Goal: Task Accomplishment & Management: Manage account settings

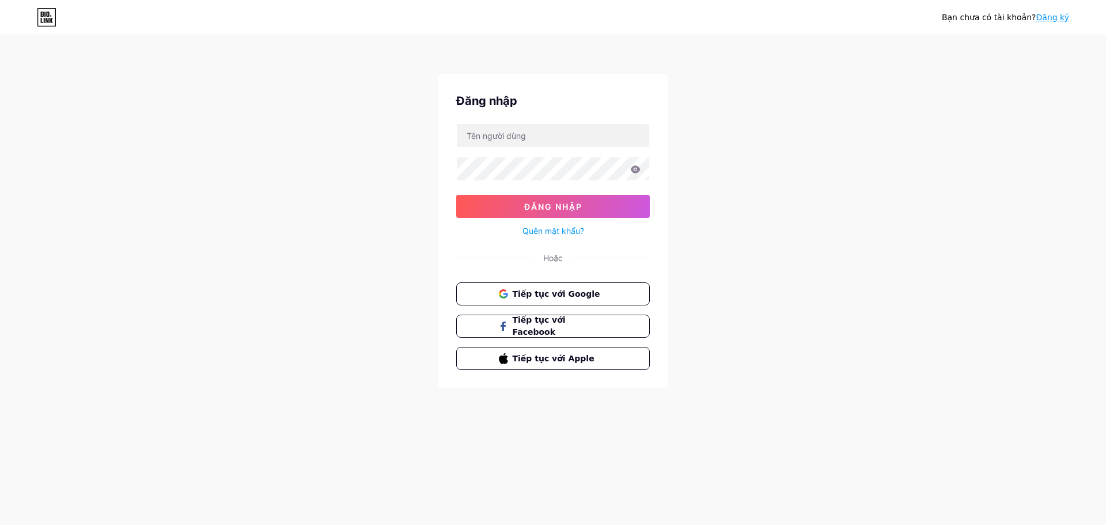
click at [541, 296] on font "Tiếp tục với Google" at bounding box center [557, 293] width 88 height 9
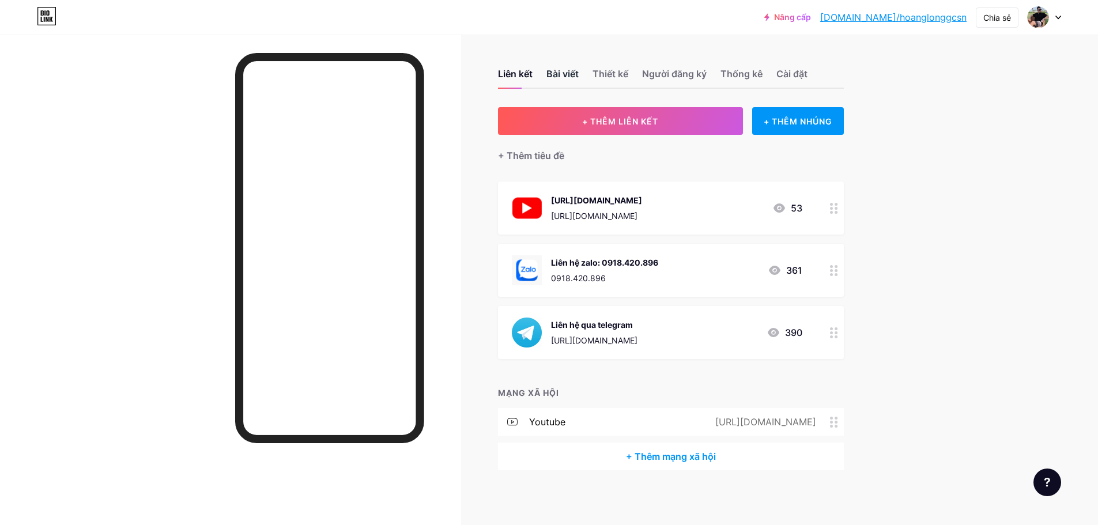
click at [559, 73] on font "Bài viết" at bounding box center [562, 74] width 32 height 12
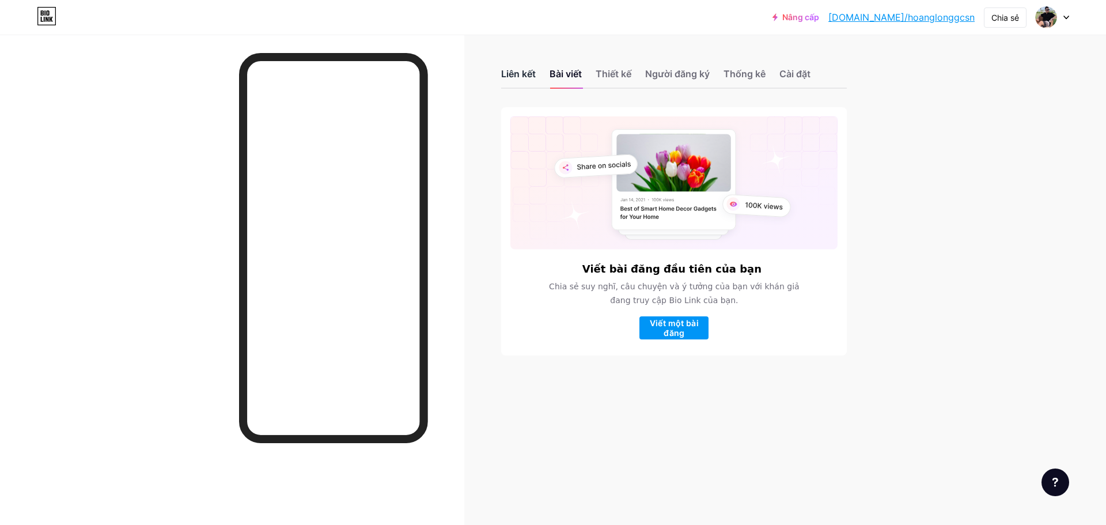
click at [519, 74] on font "Liên kết" at bounding box center [518, 74] width 35 height 12
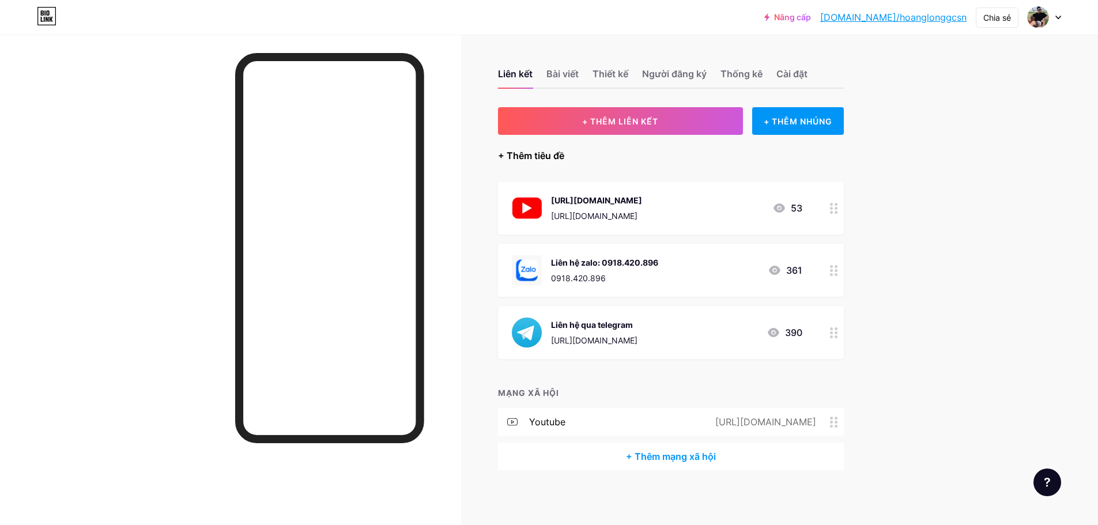
click at [515, 156] on font "+ Thêm tiêu đề" at bounding box center [531, 156] width 66 height 12
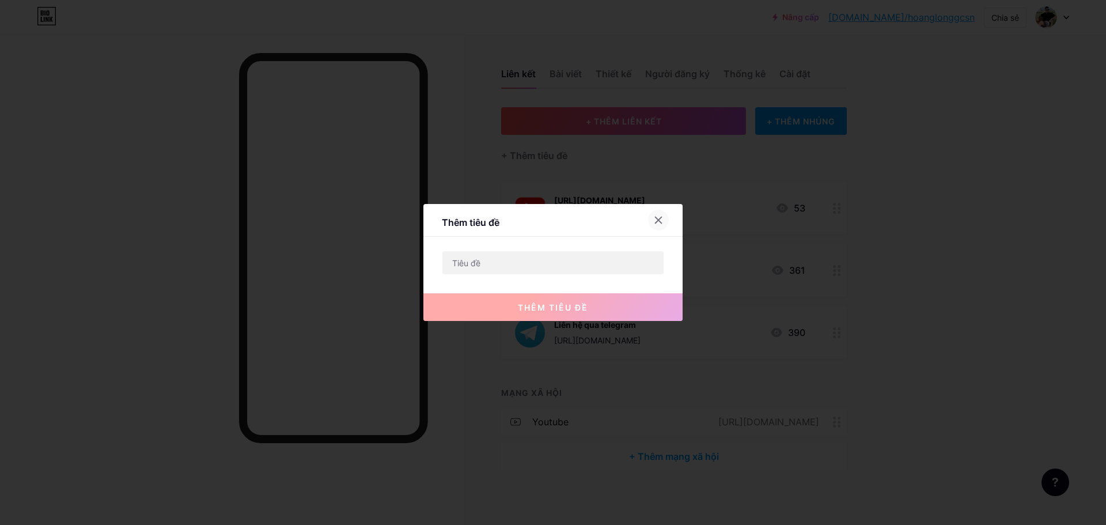
click at [659, 218] on icon at bounding box center [658, 219] width 9 height 9
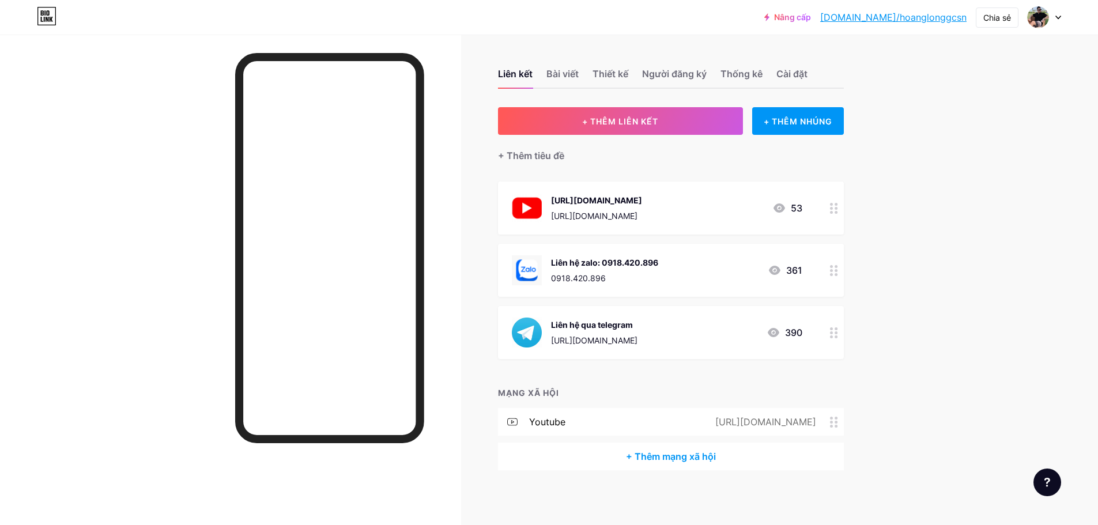
click at [832, 211] on circle at bounding box center [831, 212] width 3 height 3
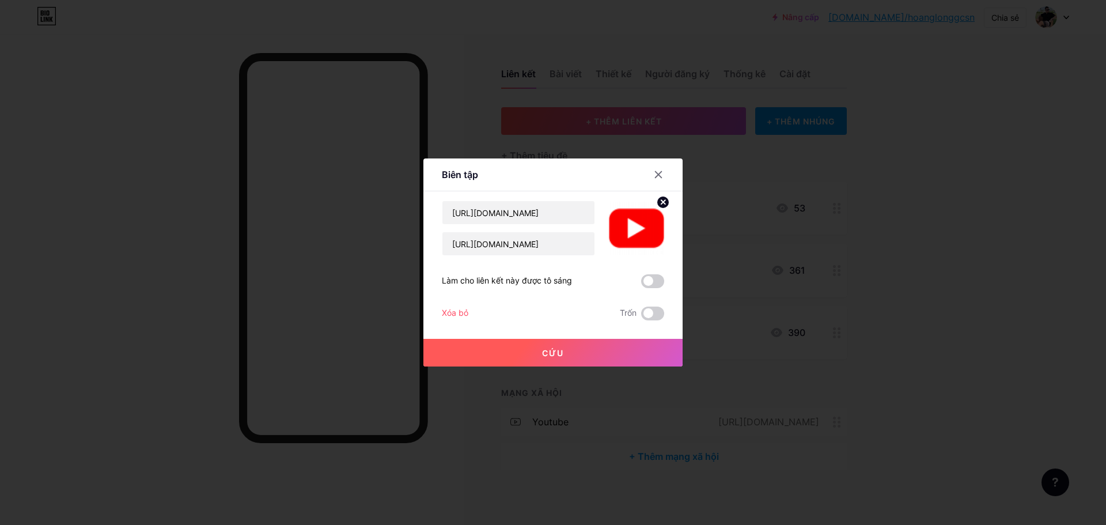
click at [664, 202] on icon at bounding box center [663, 202] width 4 height 4
click at [642, 225] on rect at bounding box center [643, 228] width 10 height 7
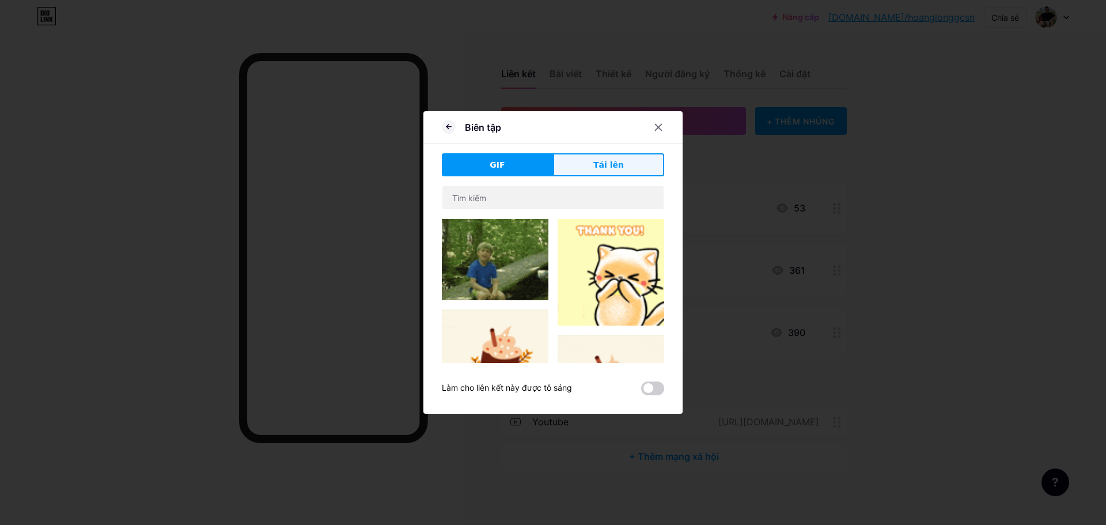
click at [613, 166] on font "Tải lên" at bounding box center [608, 164] width 31 height 9
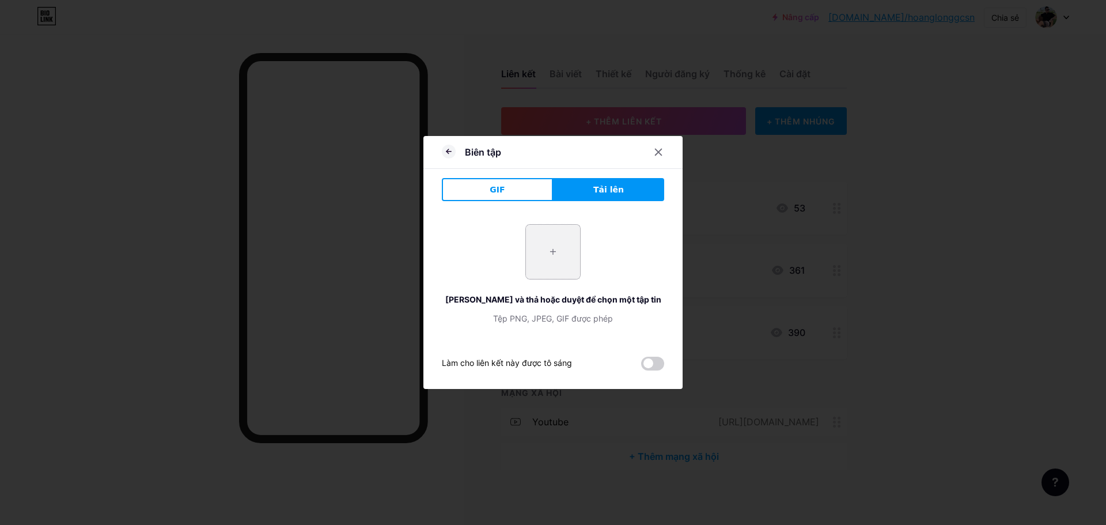
click at [558, 251] on input "file" at bounding box center [553, 252] width 54 height 54
type input "C:\fakepath\images (1).jpg"
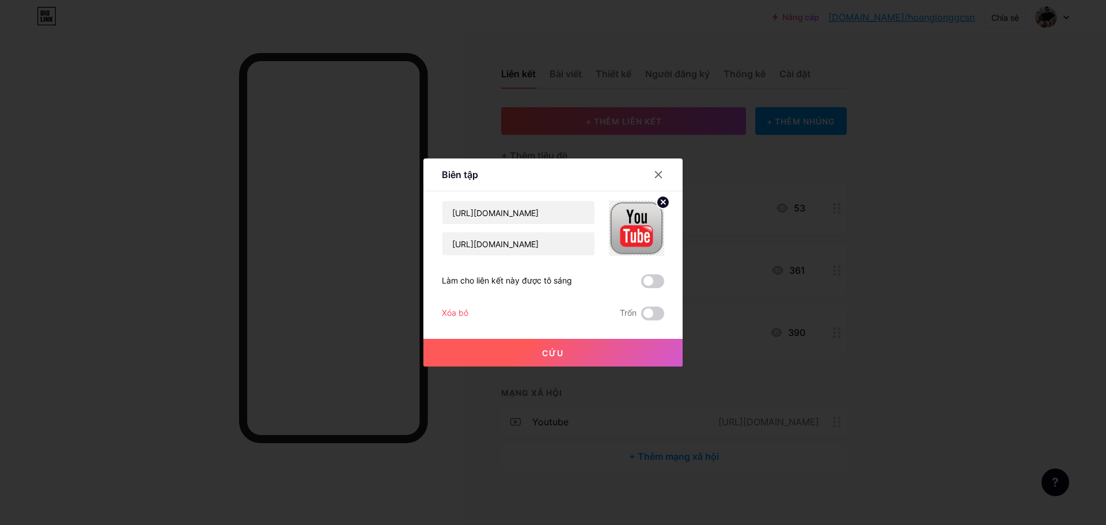
click at [654, 281] on span at bounding box center [652, 281] width 23 height 14
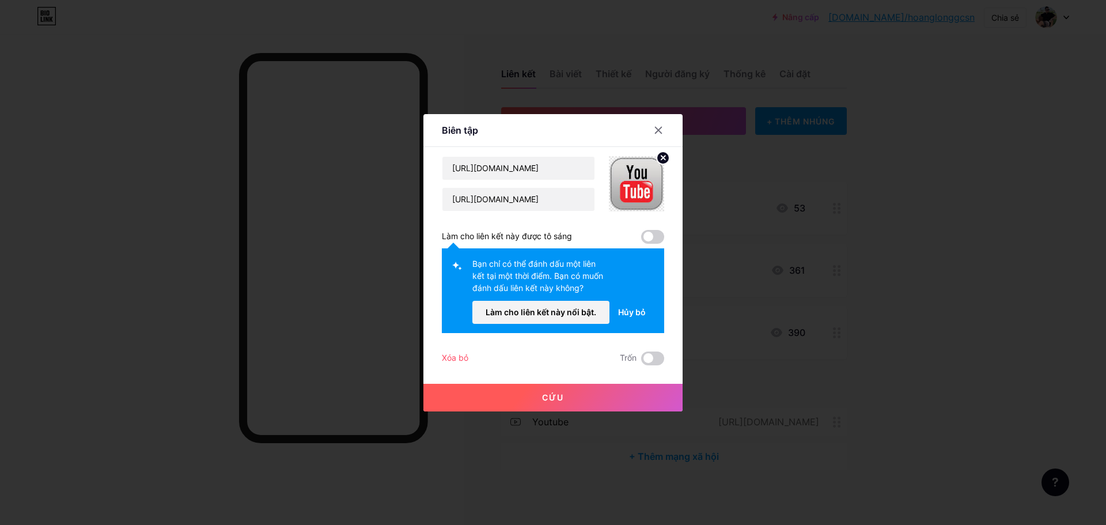
click at [632, 312] on font "Hủy bỏ" at bounding box center [632, 312] width 28 height 10
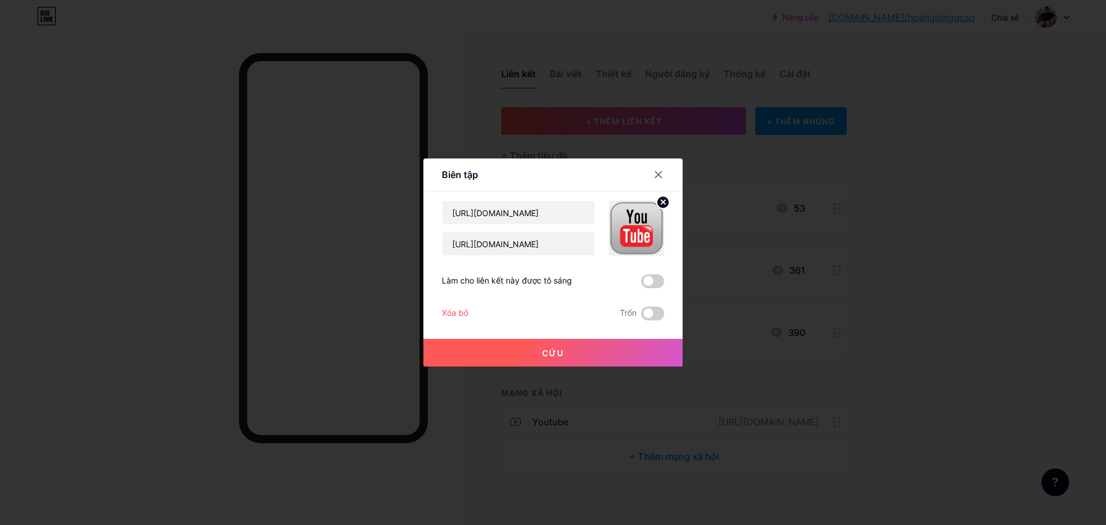
click at [535, 353] on button "Cứu" at bounding box center [552, 353] width 259 height 28
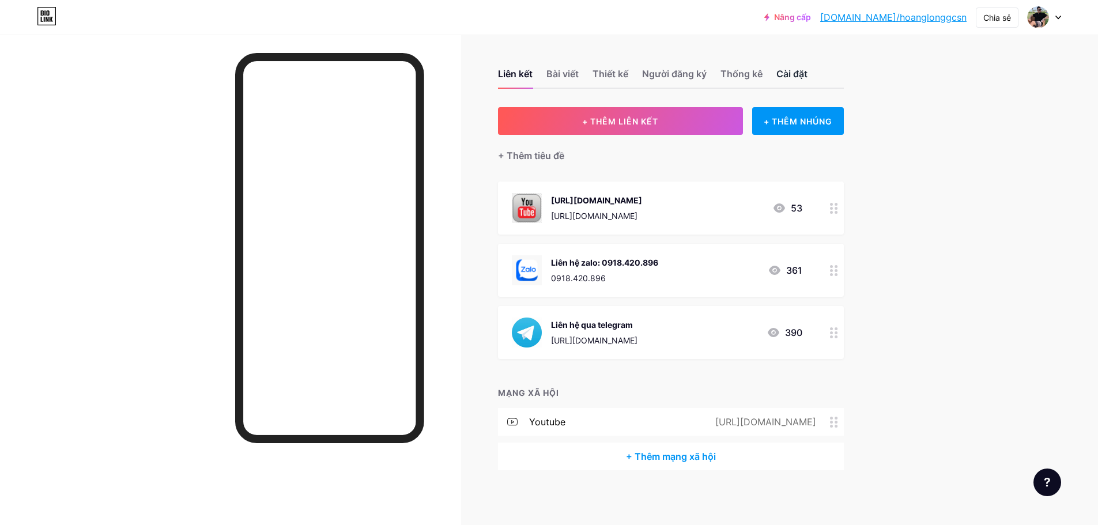
click at [807, 72] on font "Cài đặt" at bounding box center [791, 74] width 31 height 12
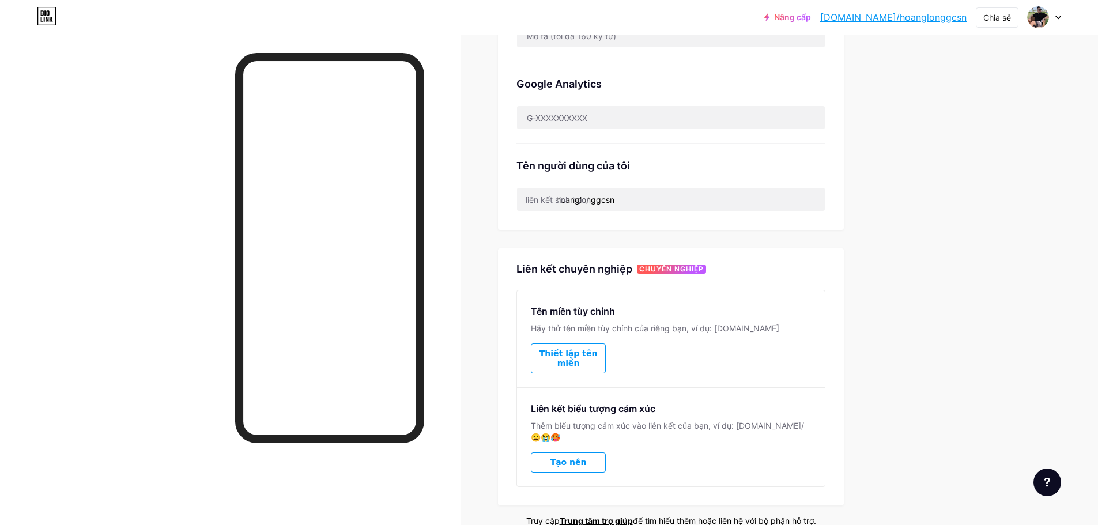
scroll to position [339, 0]
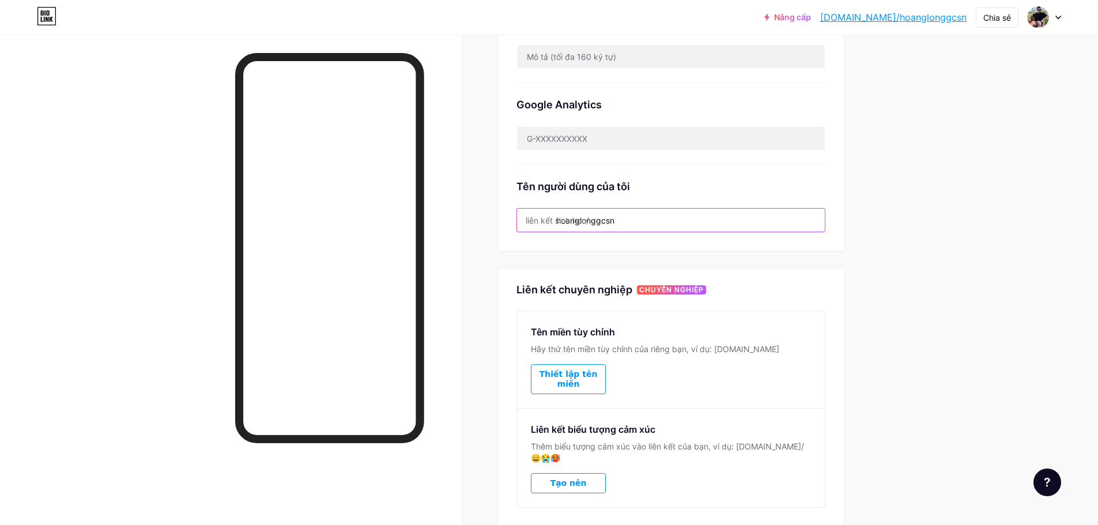
click at [597, 223] on input "hoanglonggcsn" at bounding box center [671, 220] width 308 height 23
drag, startPoint x: 627, startPoint y: 222, endPoint x: 540, endPoint y: 229, distance: 87.3
click at [540, 229] on input "hoanglonggcsn" at bounding box center [671, 220] width 308 height 23
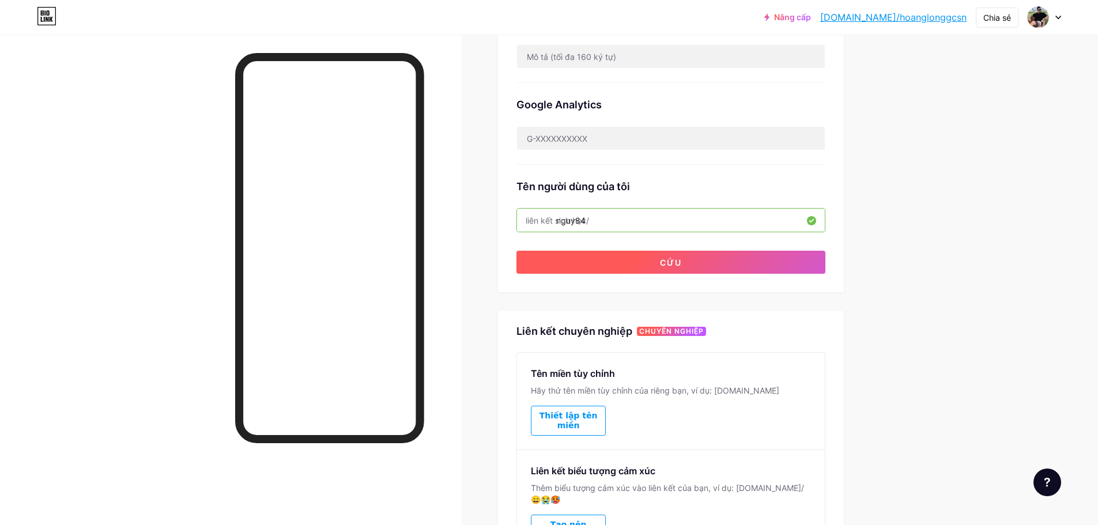
click at [660, 263] on button "Cứu" at bounding box center [670, 262] width 309 height 23
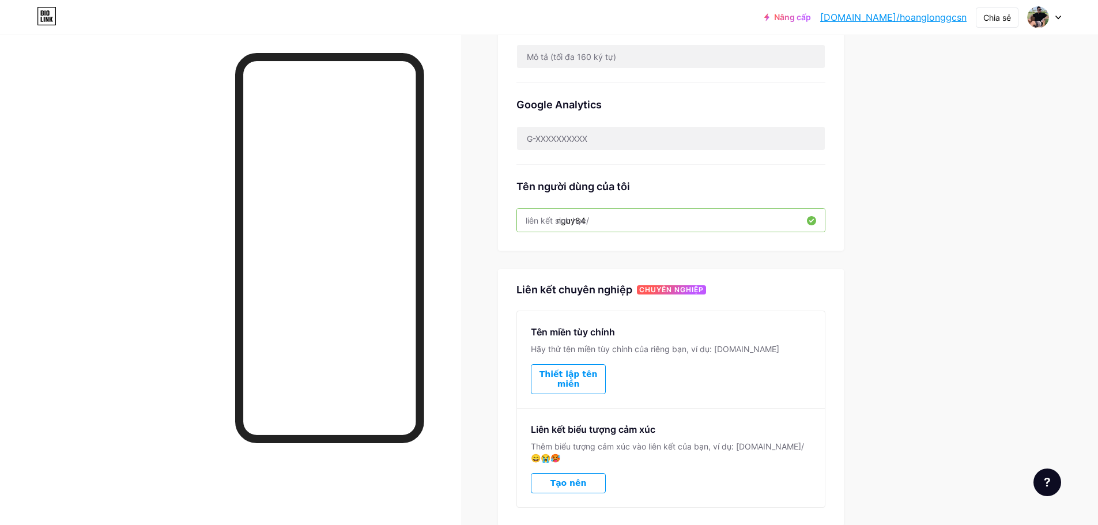
click at [614, 220] on input "nguy84" at bounding box center [671, 220] width 308 height 23
drag, startPoint x: 608, startPoint y: 218, endPoint x: 558, endPoint y: 220, distance: 49.6
click at [558, 220] on div "liên kết sinh học/ nguy84" at bounding box center [670, 220] width 309 height 24
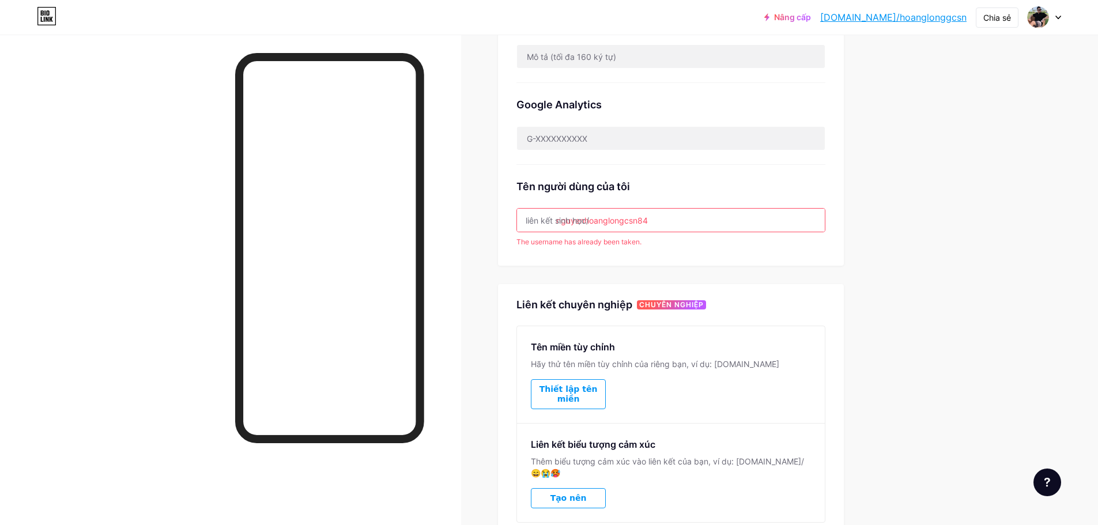
type input "nguyenhoanglongcsn84"
click at [629, 255] on div "Liên kết ưa thích Đây là một lựa chọn mang tính thẩm mỹ. Cả hai liên kết đều có…" at bounding box center [671, 16] width 346 height 497
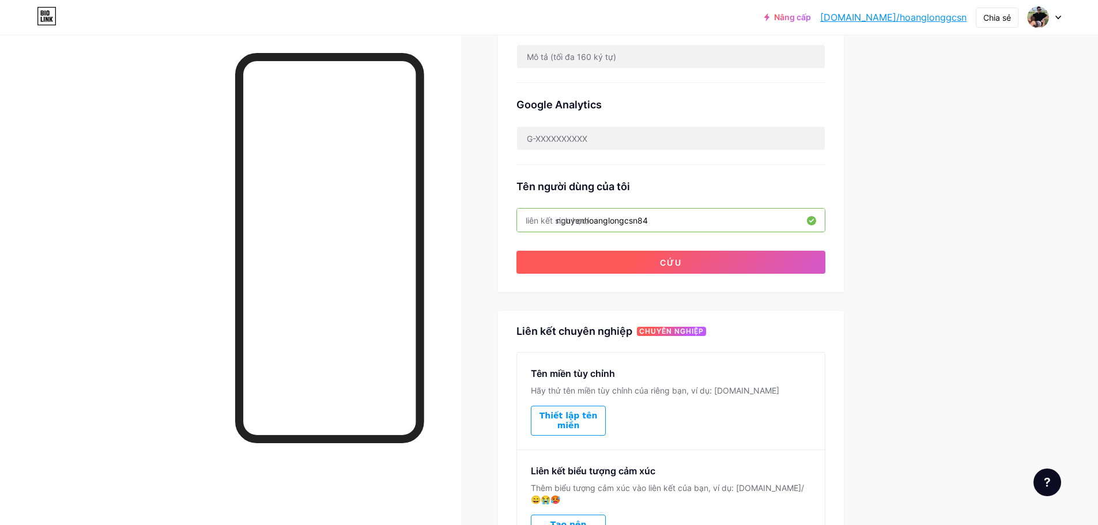
click at [663, 263] on font "Cứu" at bounding box center [671, 263] width 22 height 10
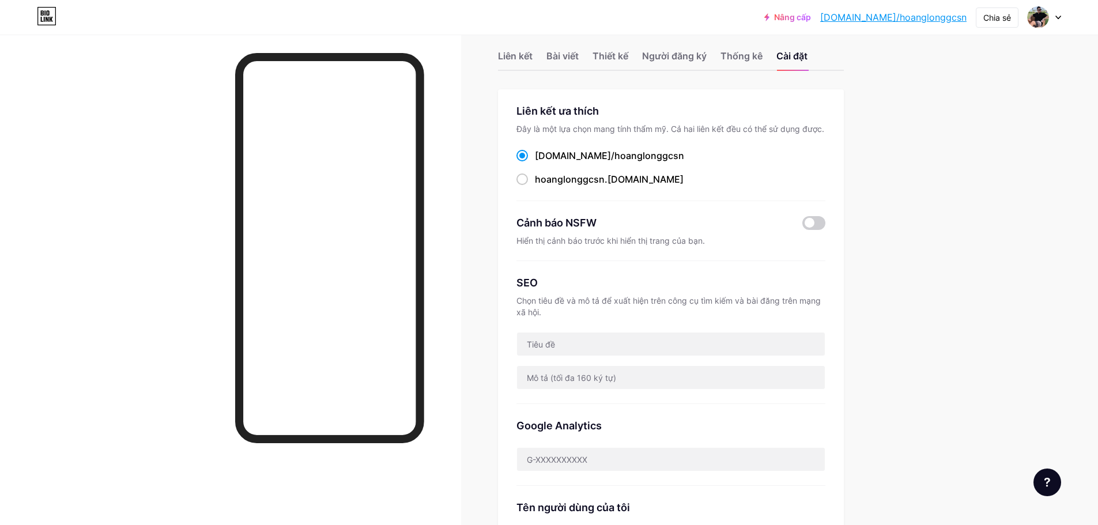
scroll to position [0, 0]
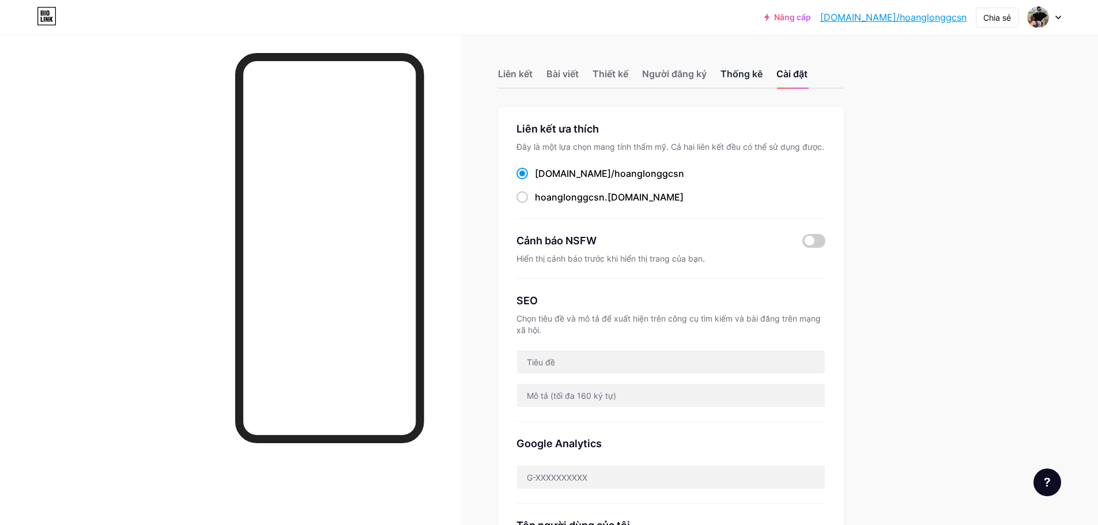
click at [752, 77] on font "Thống kê" at bounding box center [741, 74] width 42 height 12
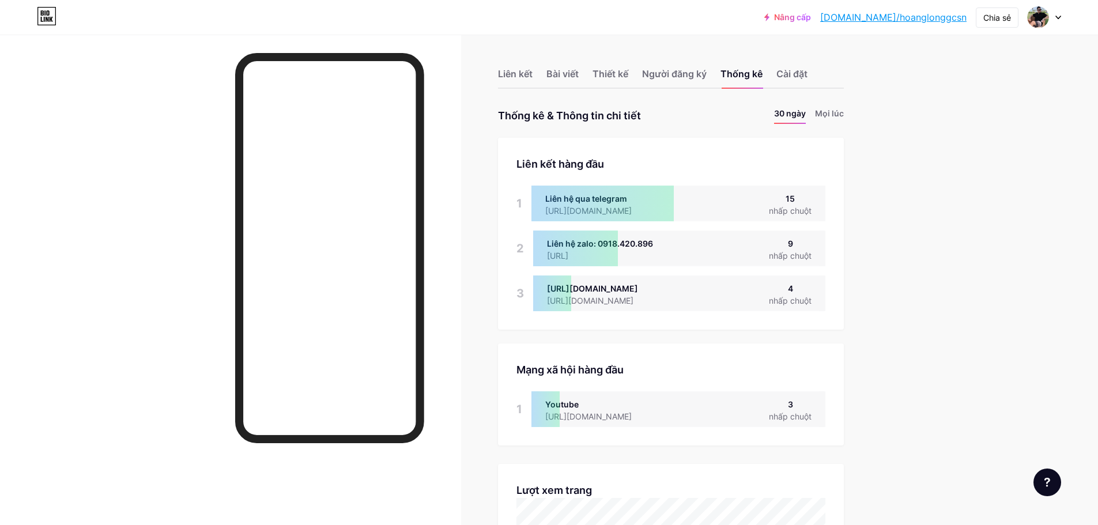
scroll to position [525, 1098]
click at [1058, 16] on icon at bounding box center [1058, 18] width 6 height 4
click at [610, 69] on font "Thiết kế" at bounding box center [610, 74] width 36 height 12
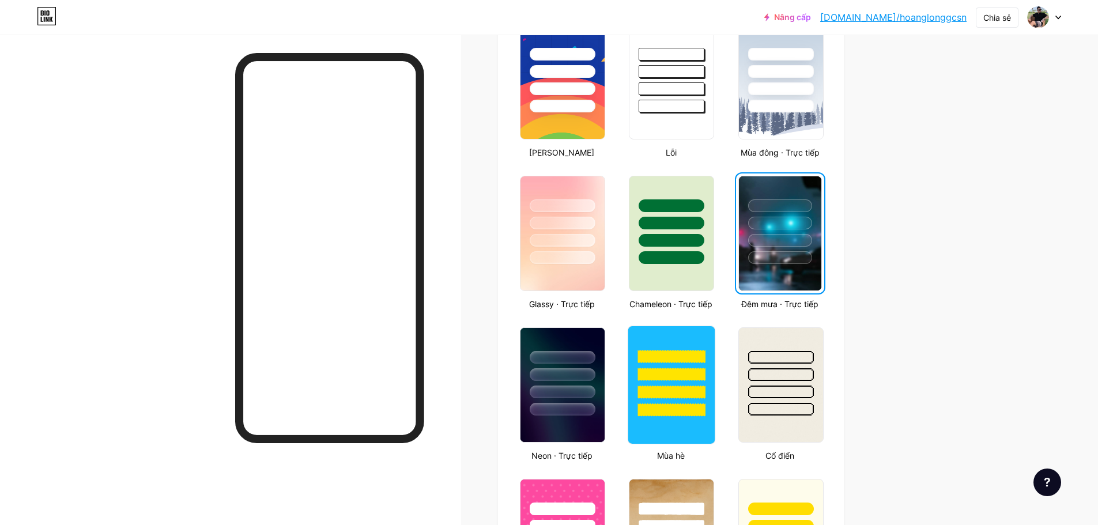
scroll to position [576, 0]
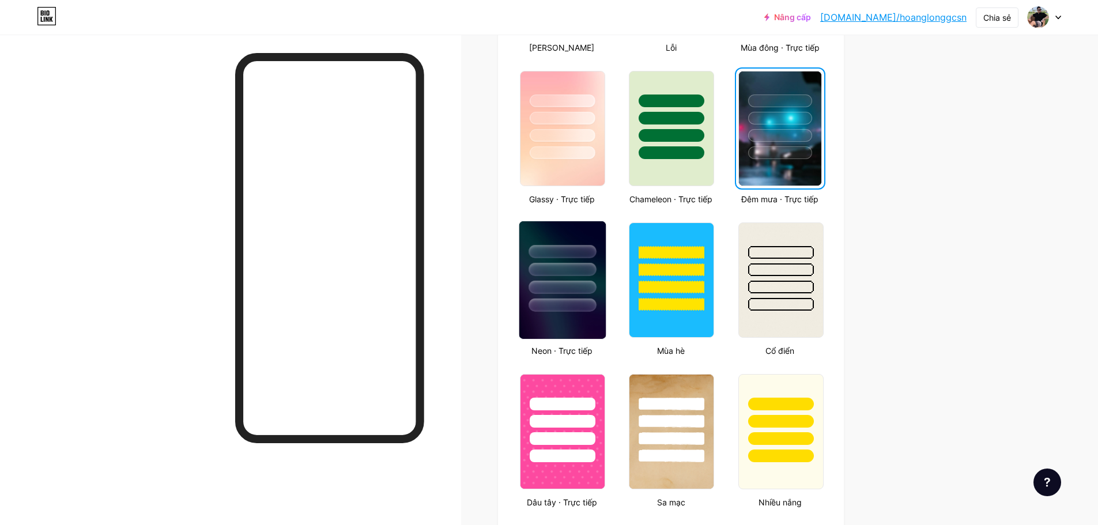
click at [584, 294] on div at bounding box center [562, 266] width 86 height 90
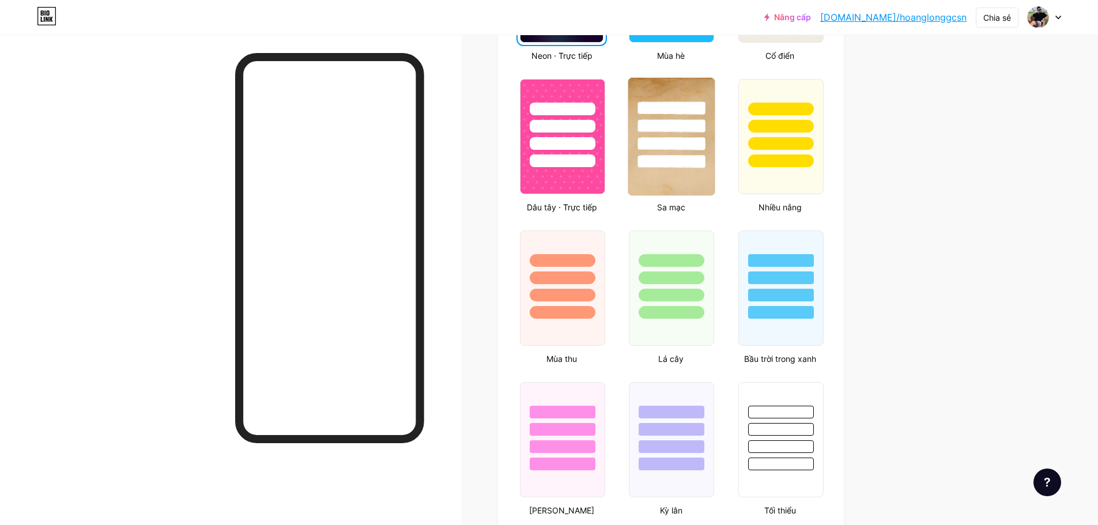
scroll to position [807, 0]
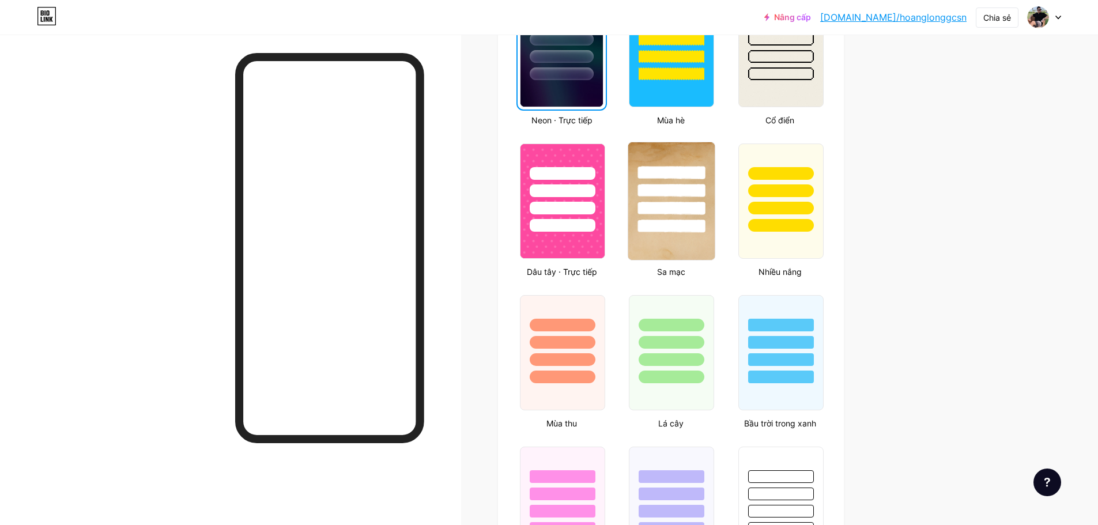
click at [687, 199] on div at bounding box center [671, 187] width 86 height 90
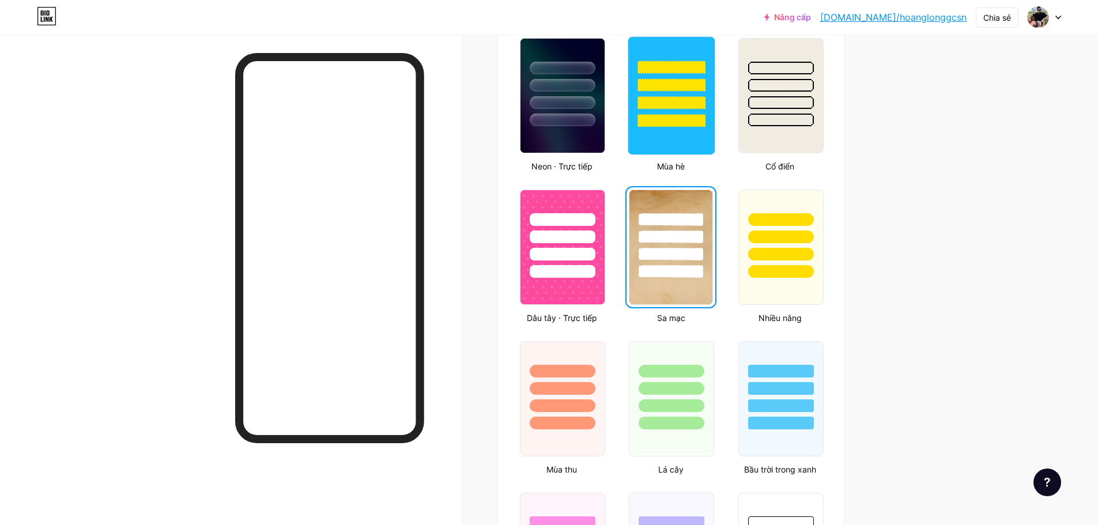
scroll to position [691, 0]
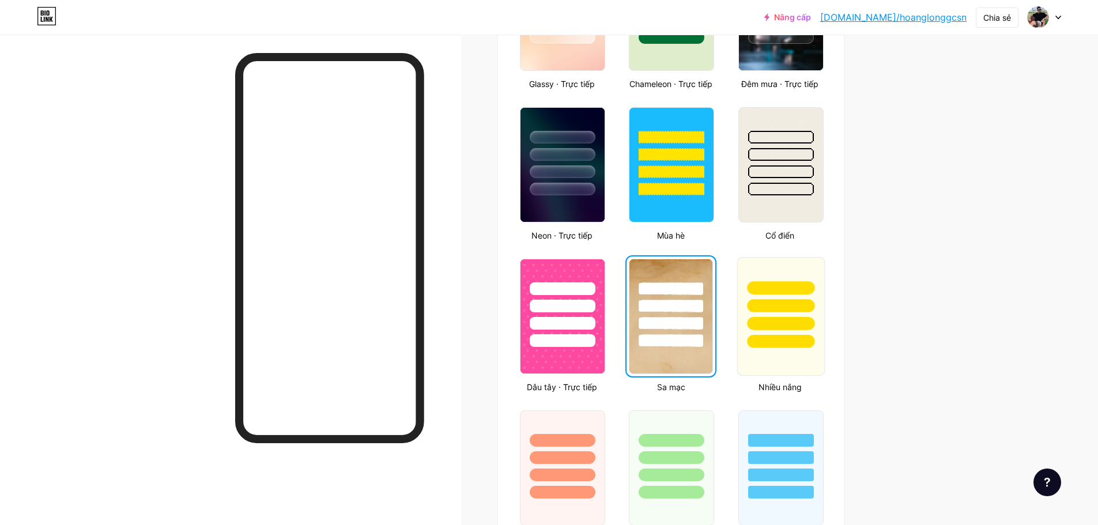
click at [790, 285] on div at bounding box center [780, 287] width 67 height 13
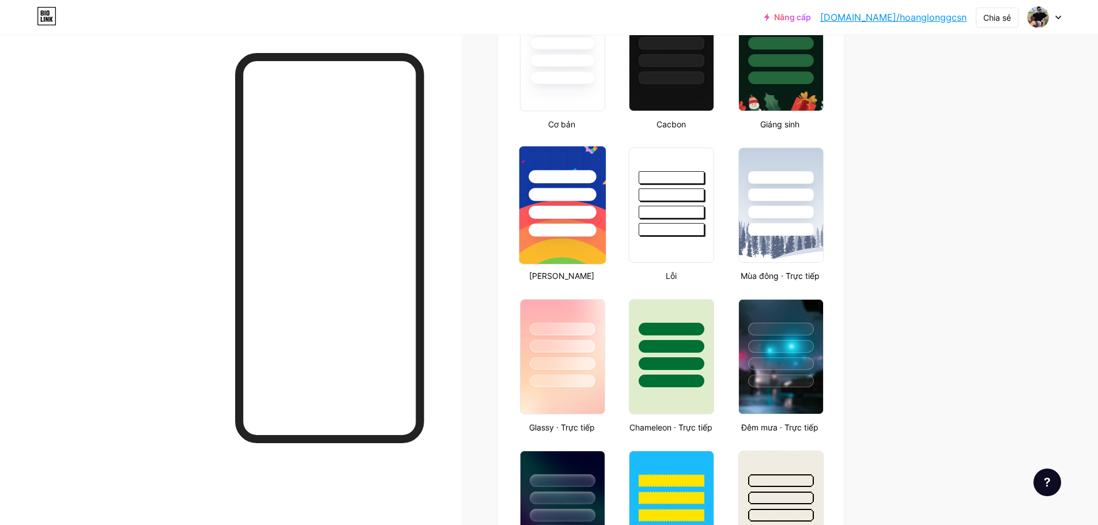
scroll to position [346, 0]
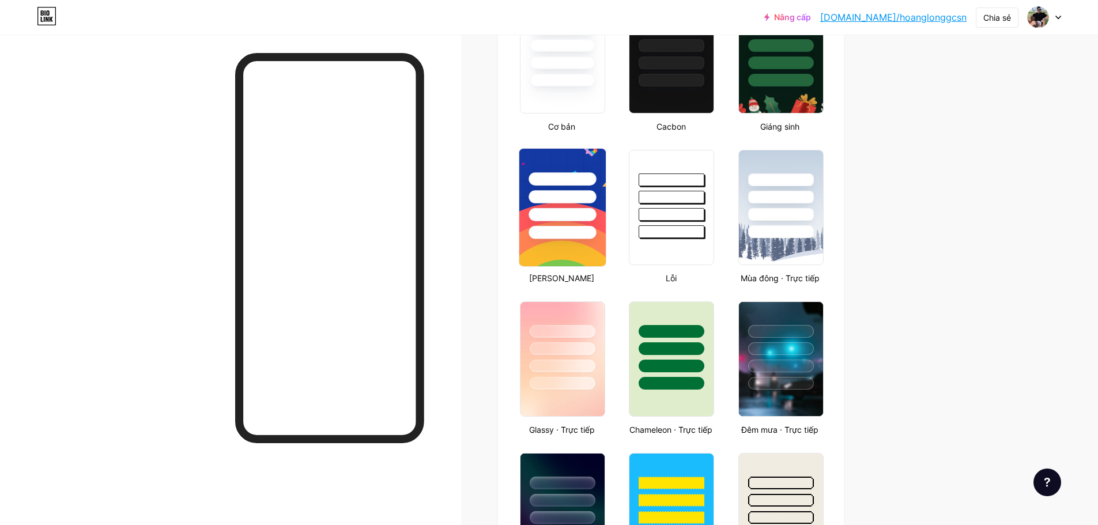
click at [579, 212] on div at bounding box center [561, 214] width 67 height 13
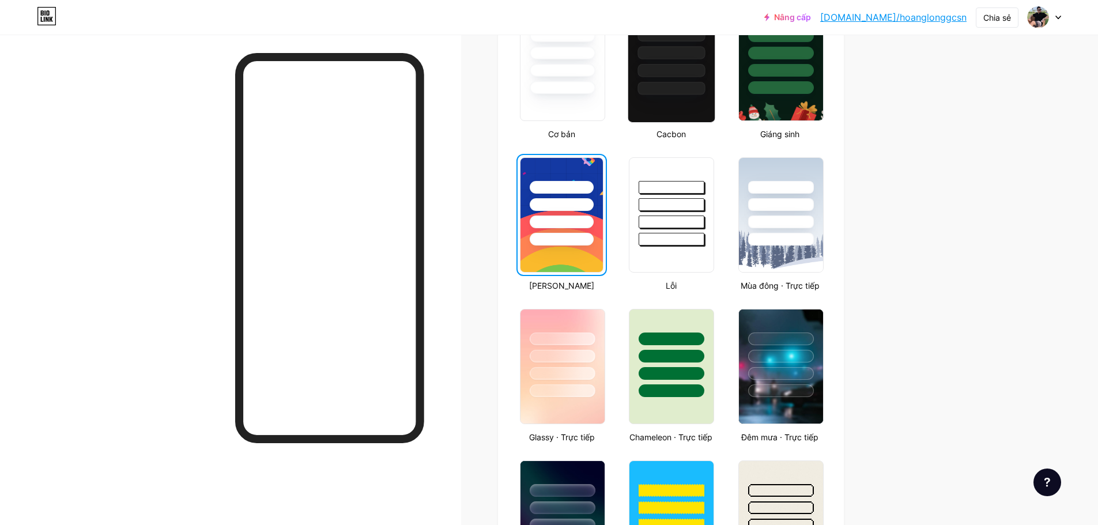
scroll to position [288, 0]
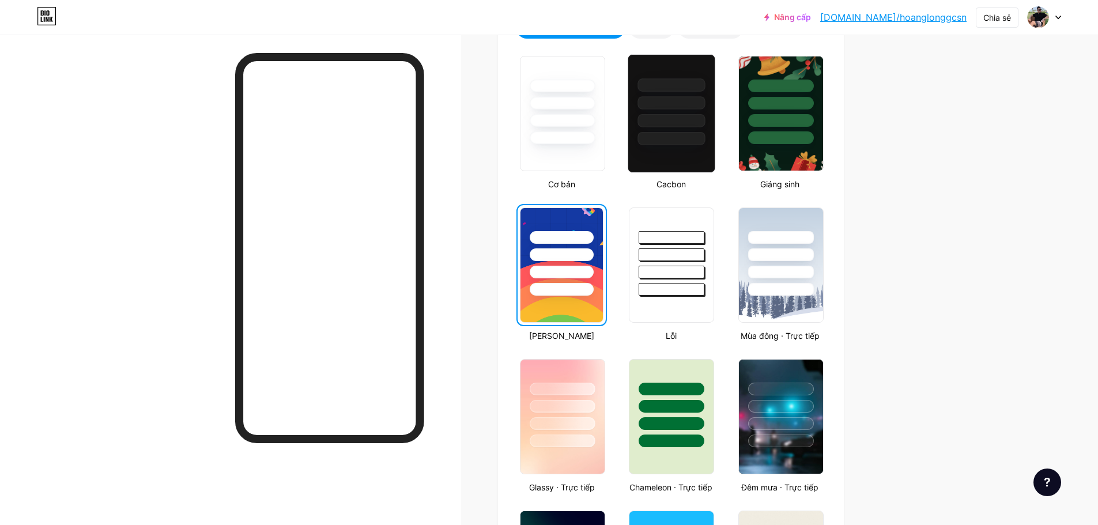
click at [709, 125] on div at bounding box center [671, 100] width 86 height 90
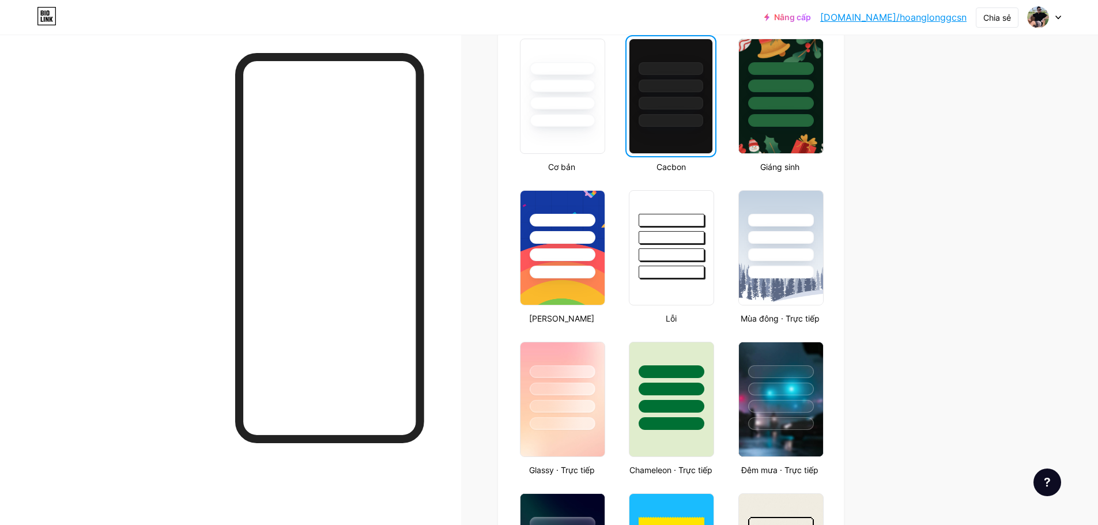
scroll to position [111, 0]
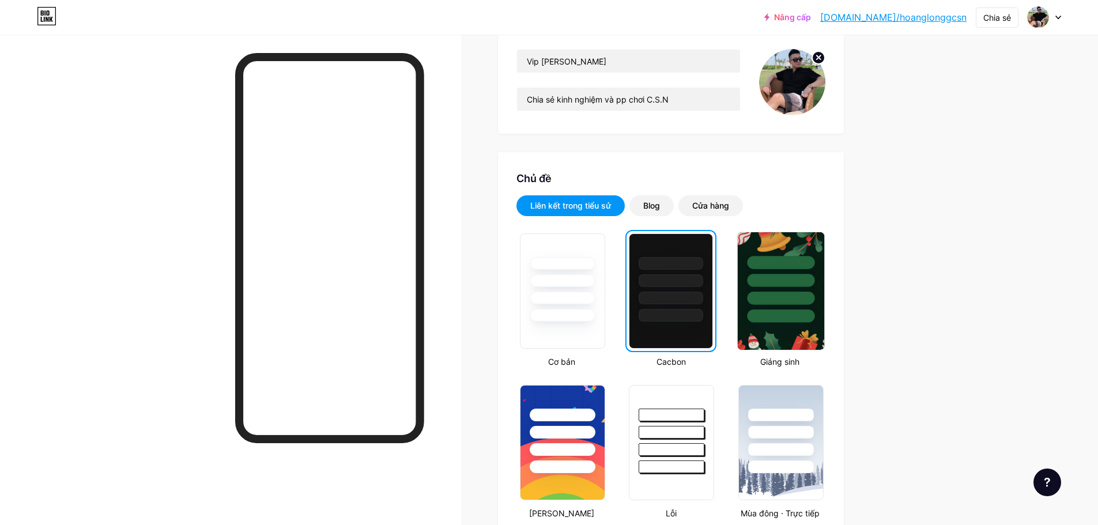
click at [794, 284] on div at bounding box center [780, 280] width 67 height 13
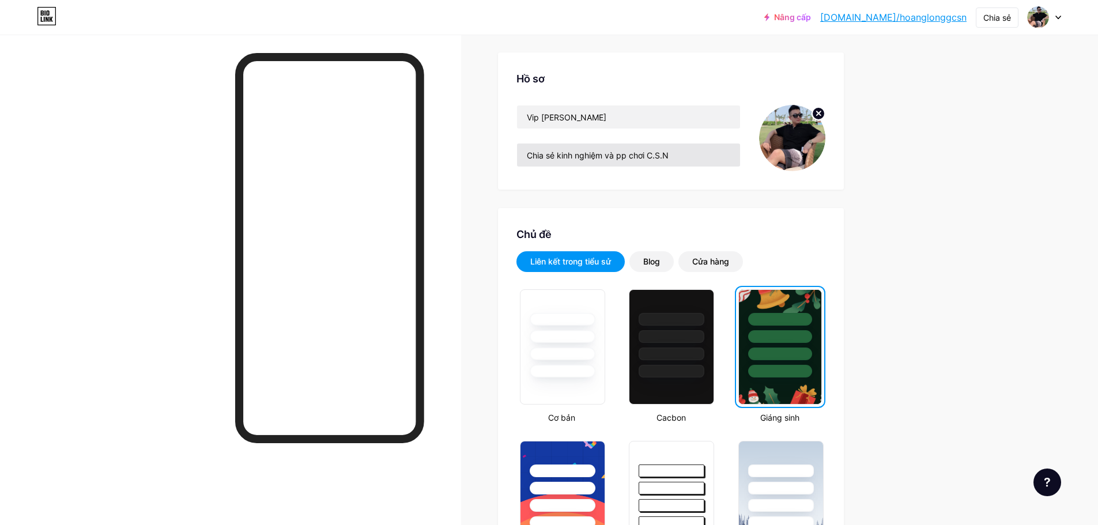
scroll to position [0, 0]
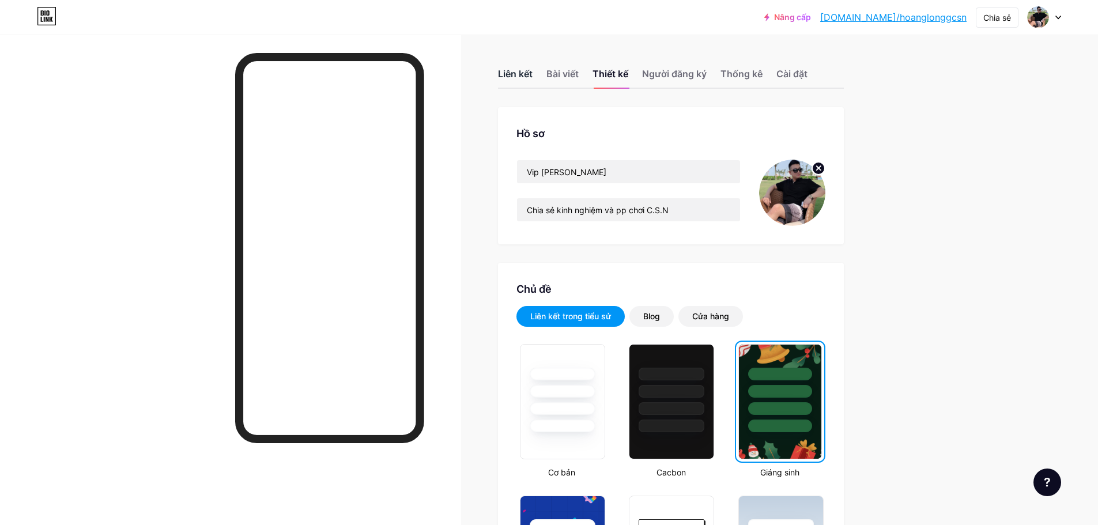
click at [518, 76] on font "Liên kết" at bounding box center [515, 74] width 35 height 12
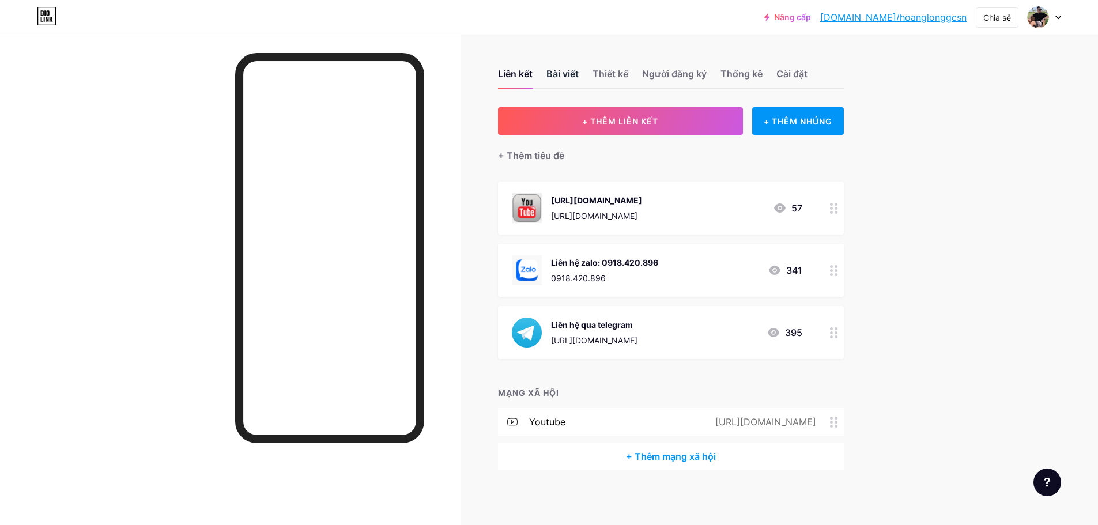
click at [568, 72] on font "Bài viết" at bounding box center [562, 74] width 32 height 12
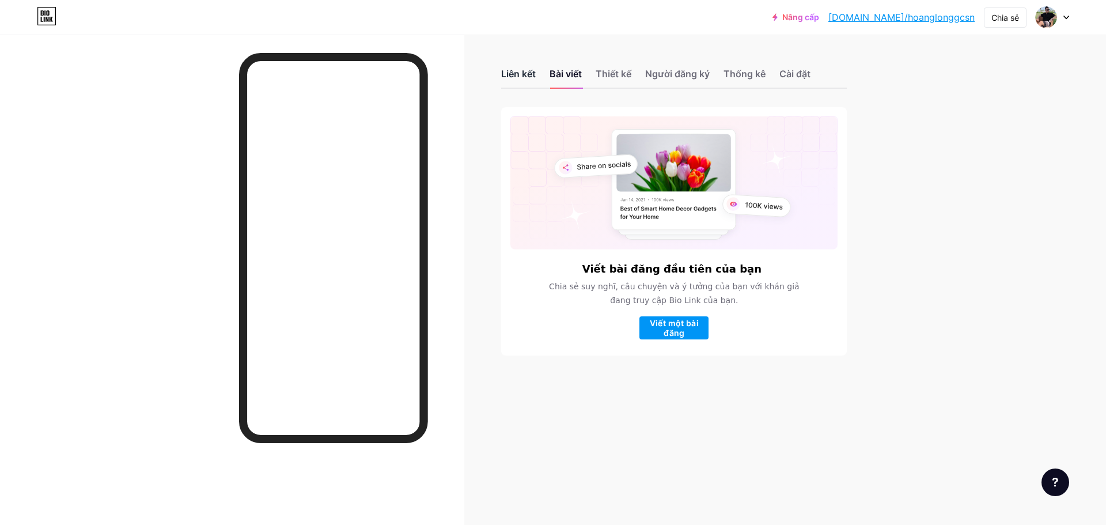
click at [528, 73] on font "Liên kết" at bounding box center [518, 74] width 35 height 12
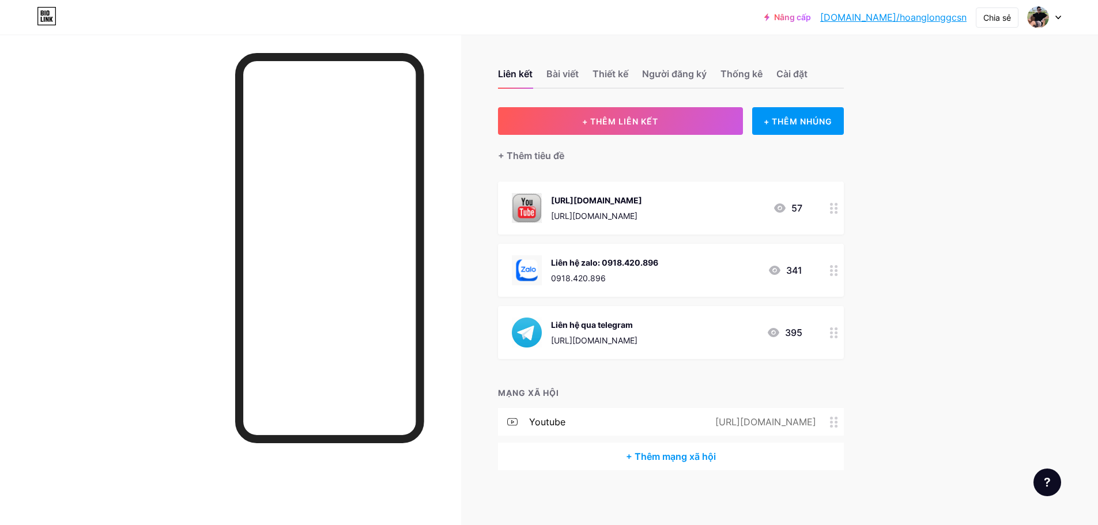
drag, startPoint x: 49, startPoint y: 14, endPoint x: 54, endPoint y: 21, distance: 8.2
click at [49, 14] on icon at bounding box center [47, 12] width 3 height 5
click at [895, 17] on font "bio.link/hoanglonggcsn" at bounding box center [893, 18] width 146 height 12
